Goal: Browse casually

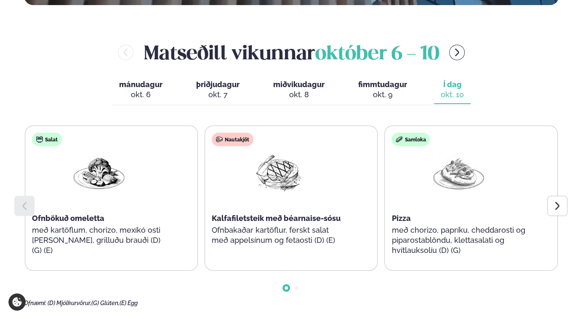
scroll to position [367, 0]
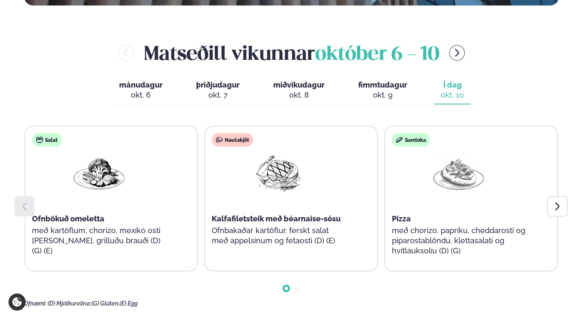
click at [558, 202] on icon at bounding box center [557, 206] width 4 height 8
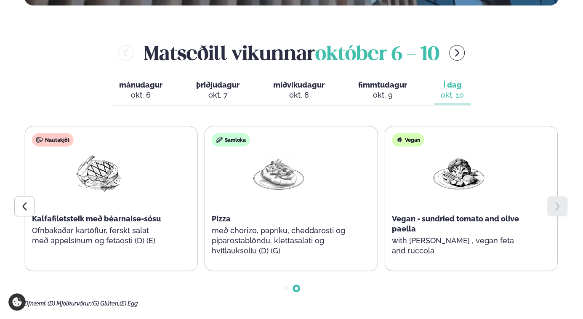
click at [558, 202] on icon at bounding box center [557, 206] width 4 height 8
click at [20, 201] on icon at bounding box center [24, 206] width 10 height 10
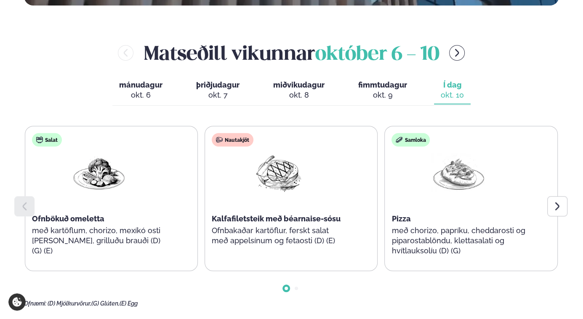
click at [20, 201] on icon at bounding box center [24, 206] width 10 height 10
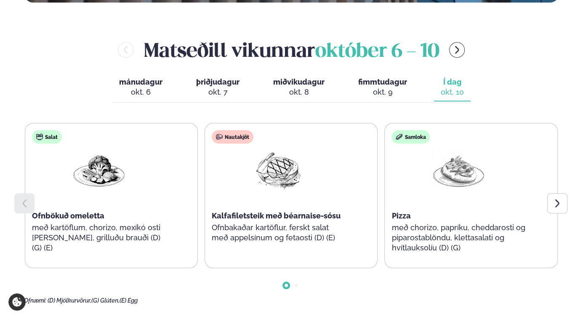
scroll to position [372, 0]
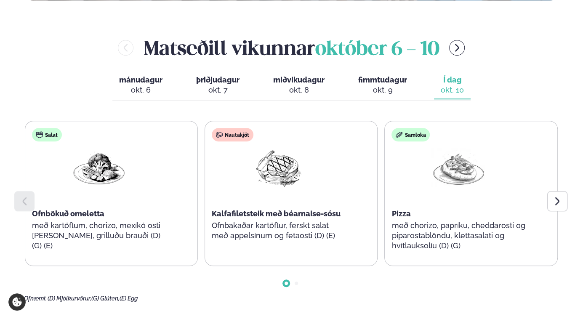
click at [556, 196] on icon at bounding box center [557, 201] width 10 height 10
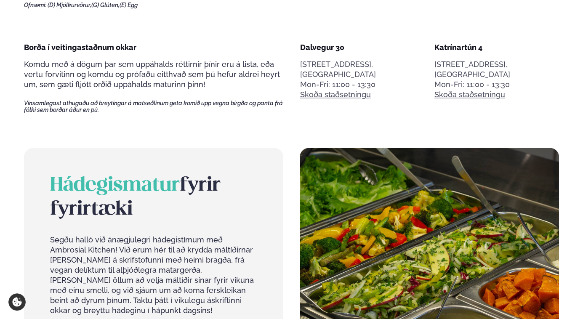
scroll to position [667, 0]
